Goal: Task Accomplishment & Management: Use online tool/utility

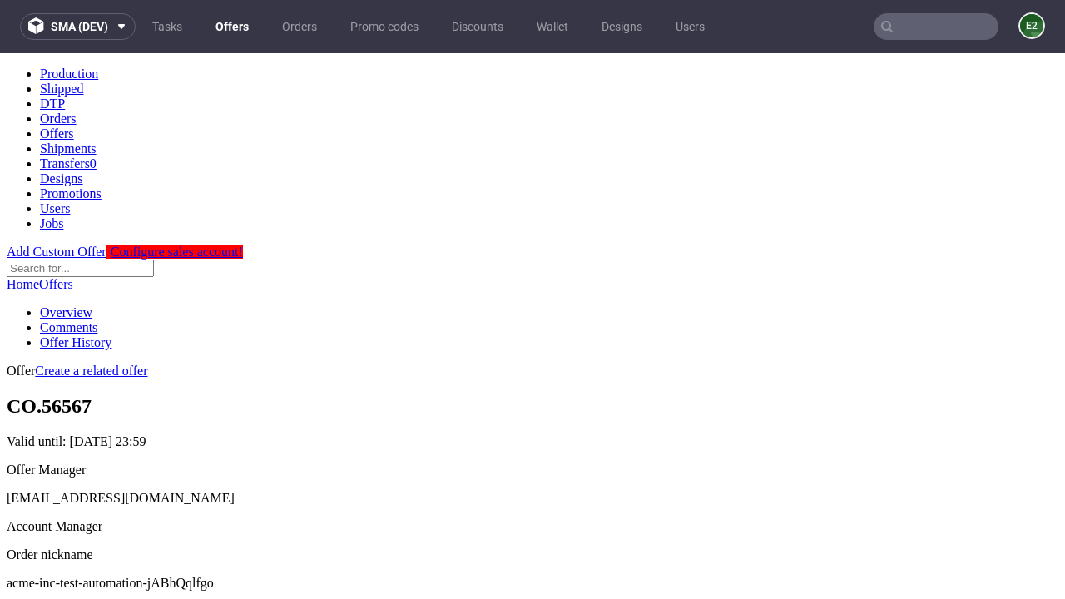
scroll to position [165, 0]
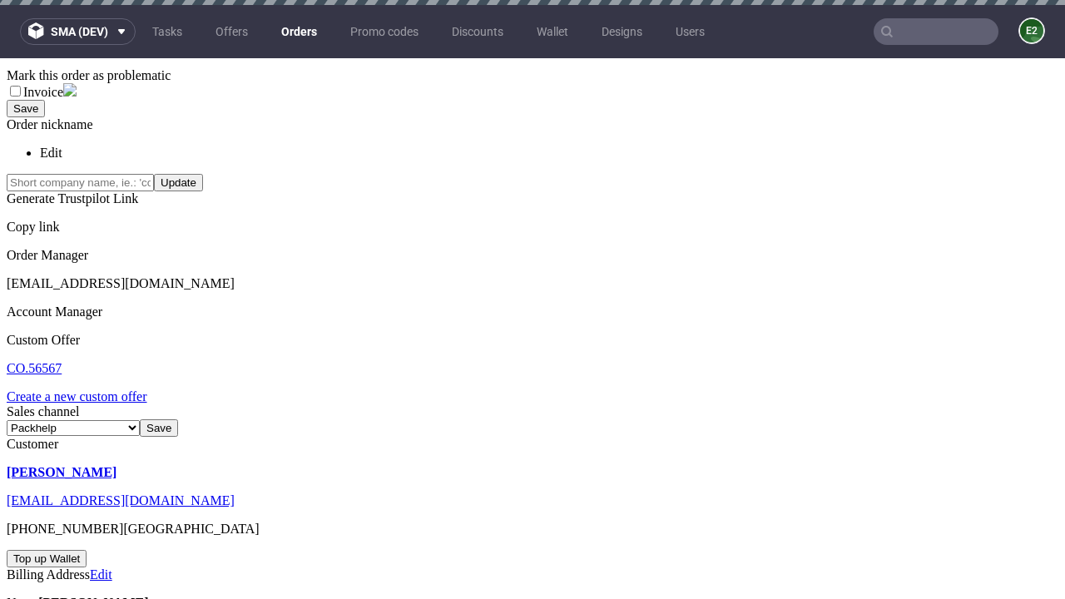
scroll to position [5, 0]
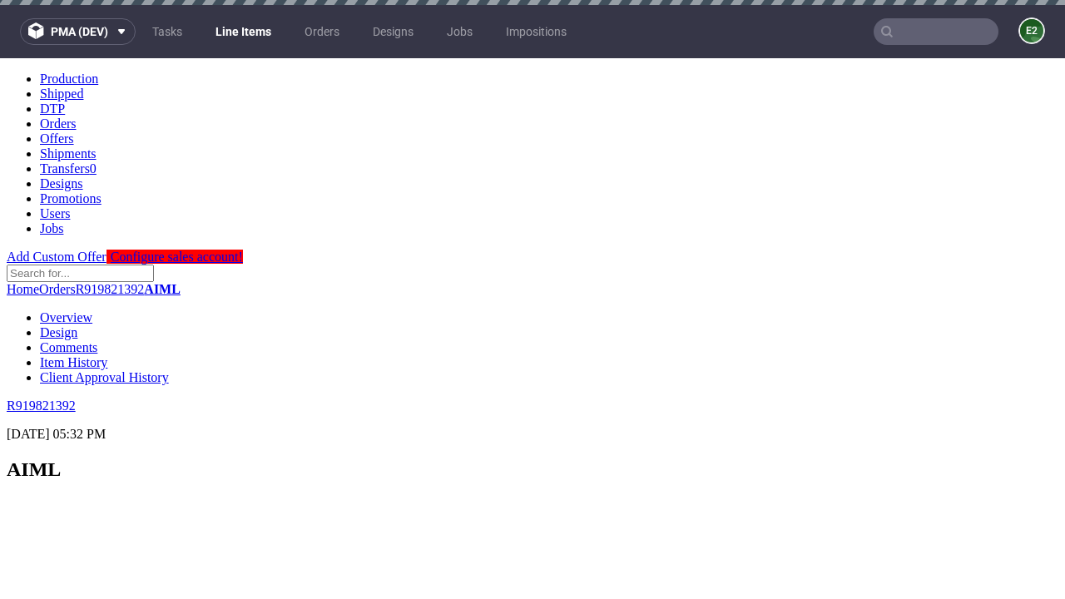
scroll to position [2245, 0]
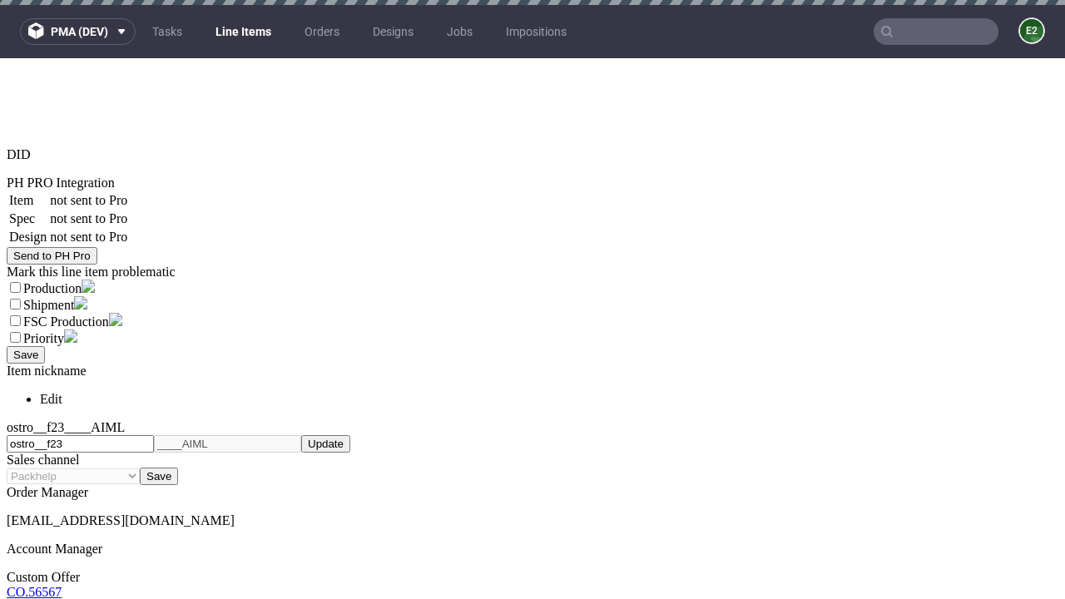
select select "accepted"
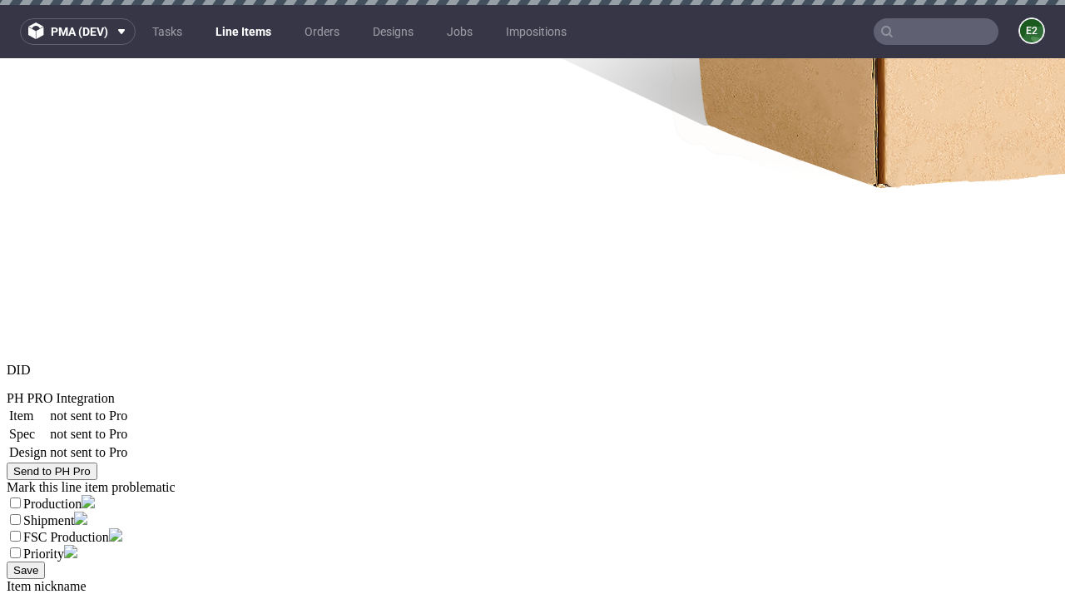
select select "received"
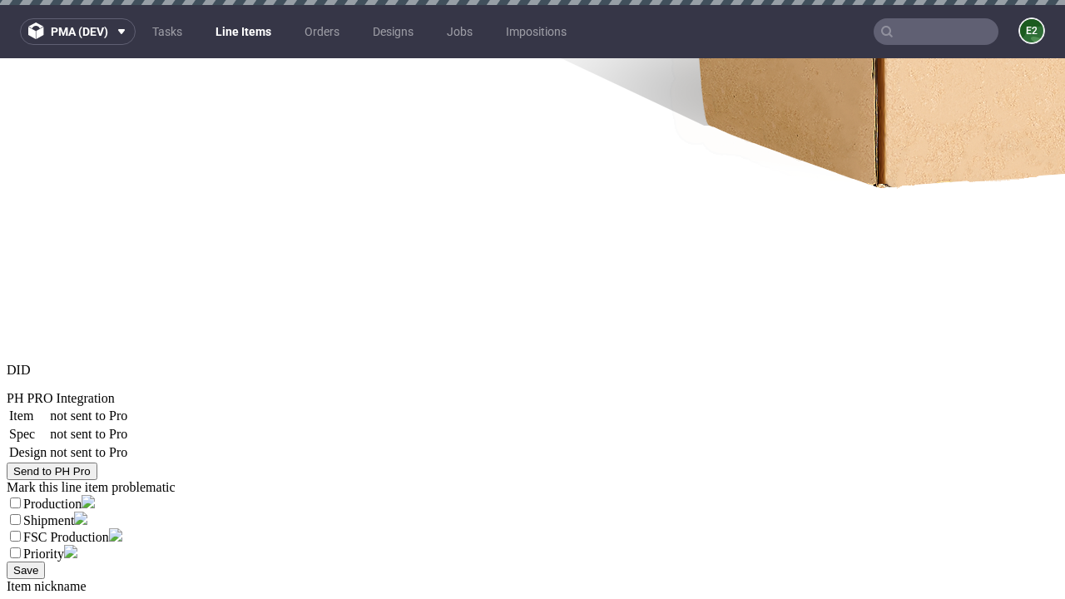
select select "accepted_dtp_issue_reprint"
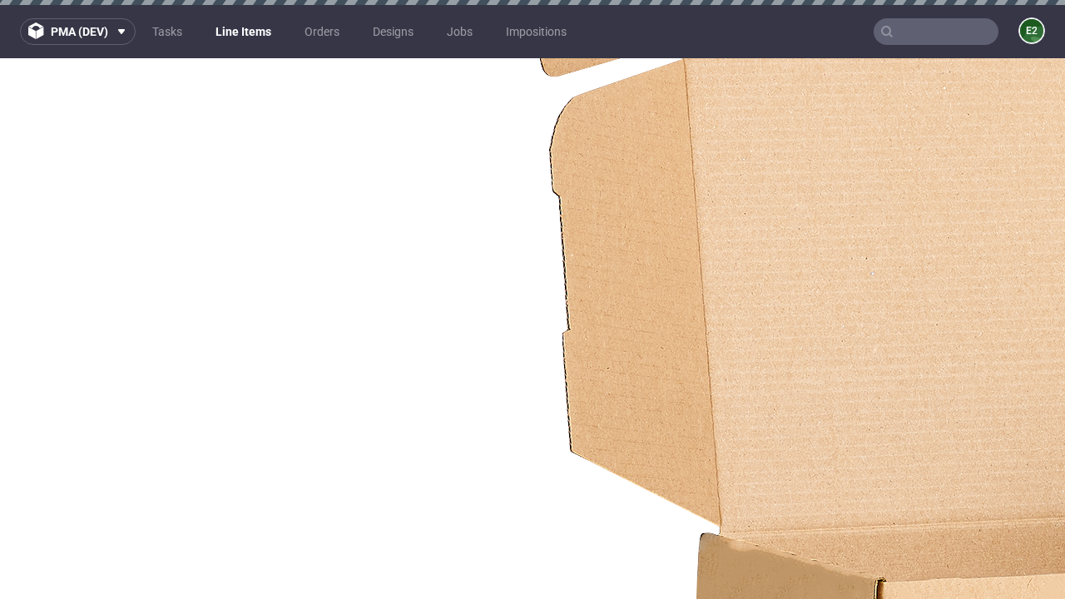
scroll to position [2480, 0]
